Goal: Task Accomplishment & Management: Use online tool/utility

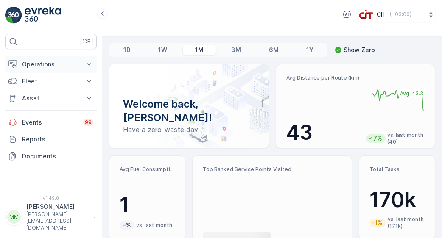
click at [73, 63] on p "Operations" at bounding box center [51, 64] width 58 height 8
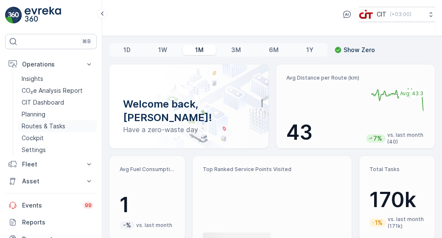
click at [65, 126] on link "Routes & Tasks" at bounding box center [57, 126] width 78 height 12
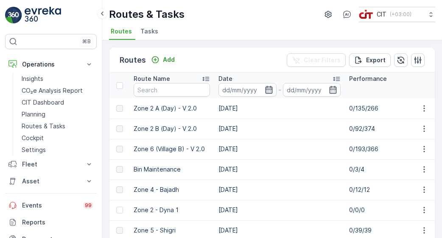
click at [271, 89] on icon "button" at bounding box center [268, 90] width 7 height 8
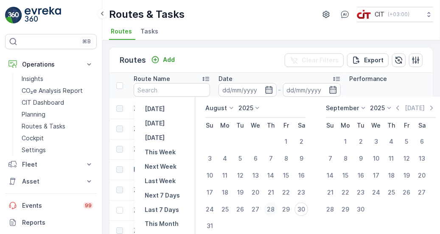
click at [270, 209] on div "28" at bounding box center [271, 210] width 14 height 14
type input "[DATE]"
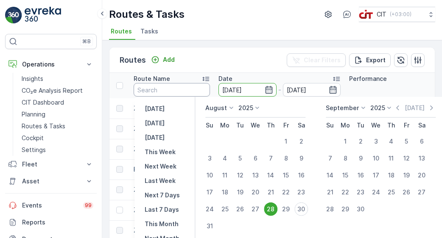
click at [183, 89] on input "text" at bounding box center [172, 90] width 76 height 14
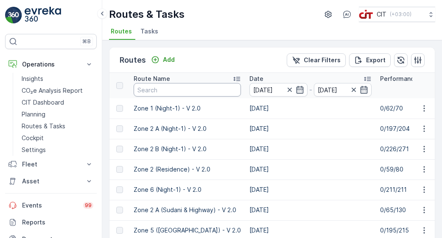
click at [167, 89] on input "text" at bounding box center [187, 90] width 107 height 14
type input "zone 3"
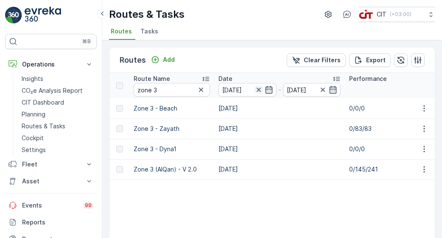
click at [258, 90] on icon "button" at bounding box center [258, 90] width 4 height 4
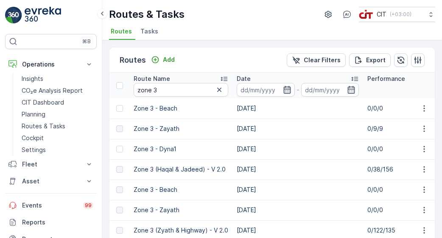
click at [286, 89] on icon "button" at bounding box center [287, 90] width 8 height 8
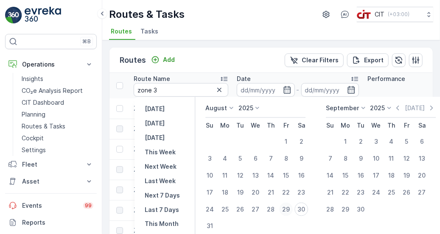
click at [284, 210] on div "29" at bounding box center [286, 210] width 14 height 14
type input "[DATE]"
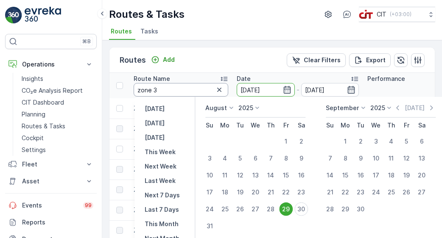
click at [197, 91] on input "zone 3" at bounding box center [181, 90] width 95 height 14
